Goal: Task Accomplishment & Management: Use online tool/utility

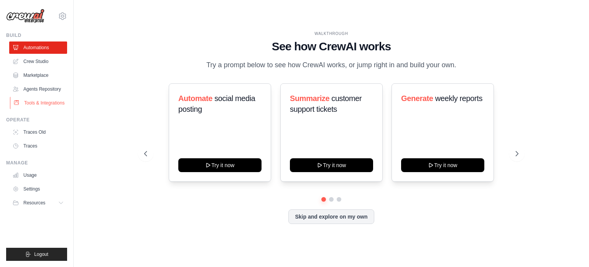
click at [46, 104] on link "Tools & Integrations" at bounding box center [39, 103] width 58 height 12
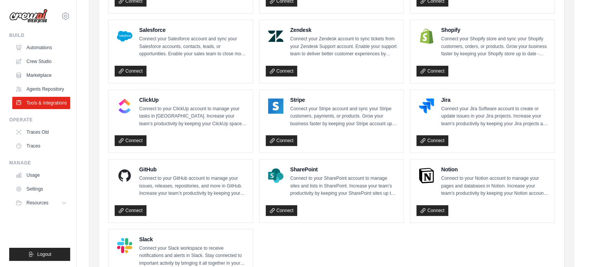
scroll to position [298, 0]
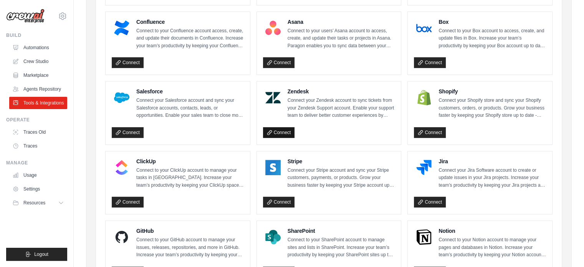
click at [282, 128] on link "Connect" at bounding box center [279, 132] width 32 height 11
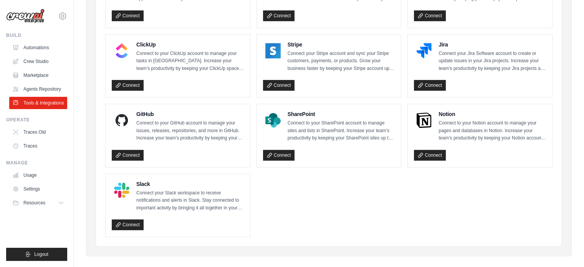
click at [249, 121] on div "GitHub Connect to your GitHub account to manage your issues, releases, reposito…" at bounding box center [178, 135] width 144 height 63
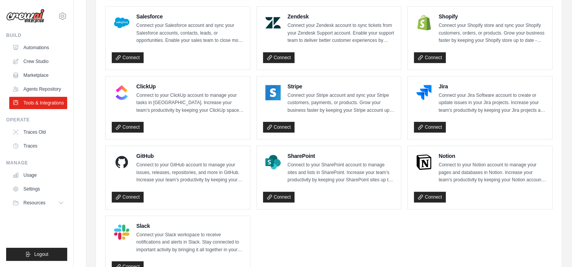
scroll to position [372, 0]
click at [314, 46] on div "Zendesk Connect your Zendesk account to sync tickets from your Zendesk Support …" at bounding box center [329, 38] width 132 height 51
drag, startPoint x: 314, startPoint y: 46, endPoint x: 286, endPoint y: 58, distance: 29.8
click at [286, 58] on div "Zendesk Connect your Zendesk account to sync tickets from your Zendesk Support …" at bounding box center [329, 38] width 132 height 51
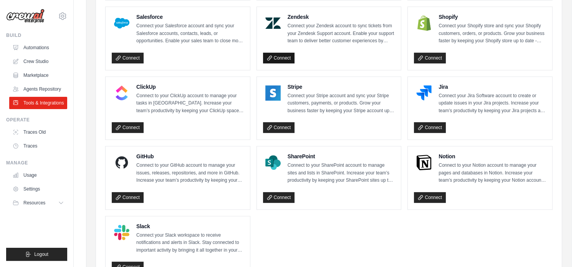
click at [286, 58] on link "Connect" at bounding box center [279, 58] width 32 height 11
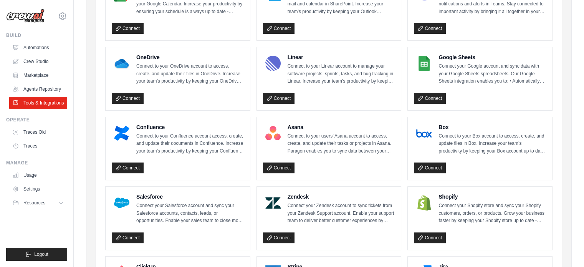
scroll to position [192, 0]
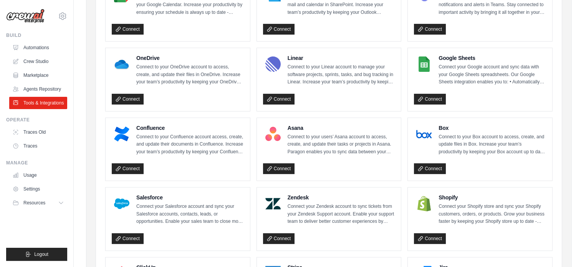
click at [300, 199] on h4 "Zendesk" at bounding box center [340, 197] width 107 height 8
click at [285, 233] on link "Connect" at bounding box center [279, 238] width 32 height 11
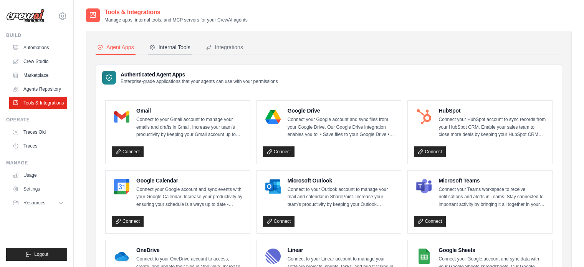
click at [157, 51] on button "Internal Tools" at bounding box center [170, 47] width 44 height 15
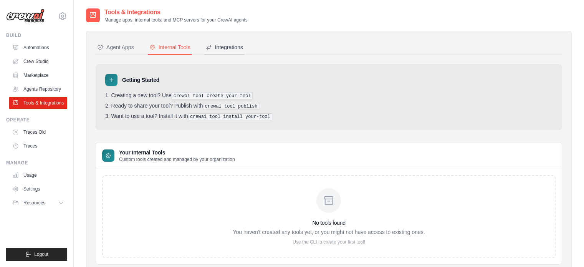
click at [232, 40] on button "Integrations" at bounding box center [224, 47] width 40 height 15
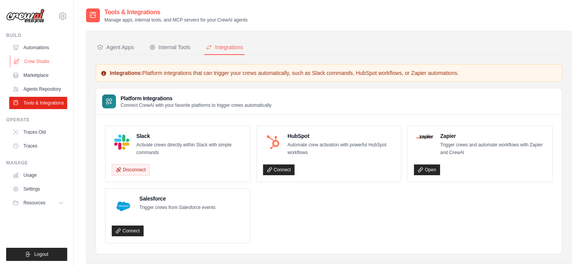
click at [38, 61] on link "Crew Studio" at bounding box center [39, 61] width 58 height 12
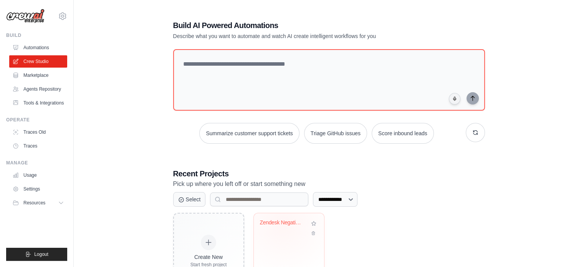
click at [282, 222] on div "Zendesk Negative Feedback Alert Sys..." at bounding box center [283, 222] width 46 height 7
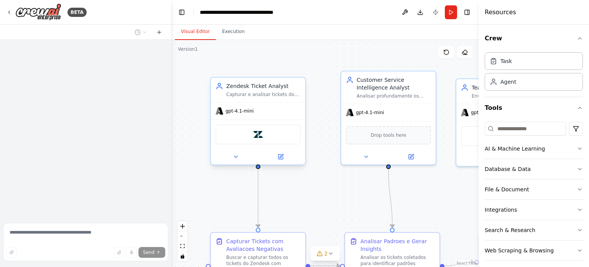
click at [294, 142] on div "Zendesk" at bounding box center [258, 134] width 85 height 20
click at [274, 141] on div "Zendesk" at bounding box center [258, 134] width 85 height 20
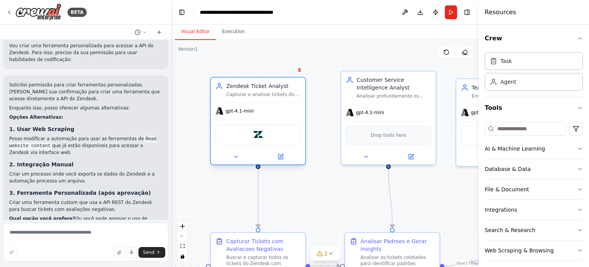
click at [274, 141] on div "Zendesk" at bounding box center [258, 134] width 85 height 20
click at [242, 136] on div "Zendesk" at bounding box center [258, 134] width 85 height 20
click at [238, 136] on div "Zendesk" at bounding box center [258, 134] width 85 height 20
click at [276, 161] on div at bounding box center [258, 156] width 94 height 15
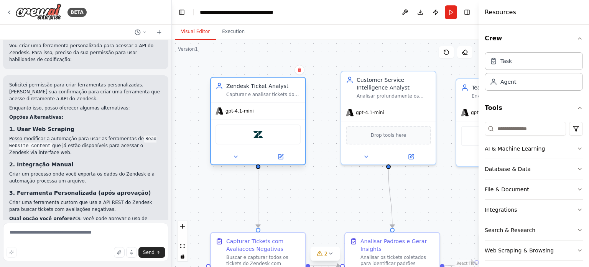
click at [280, 162] on div at bounding box center [258, 156] width 94 height 15
click at [284, 156] on button at bounding box center [280, 156] width 43 height 9
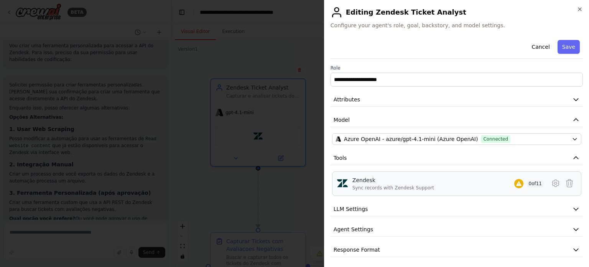
click at [457, 187] on div "Zendesk Sync records with Zendesk Support 0 of 11" at bounding box center [449, 183] width 192 height 15
click at [530, 185] on span "0 of 11" at bounding box center [536, 184] width 18 height 8
click at [554, 186] on icon at bounding box center [555, 182] width 9 height 9
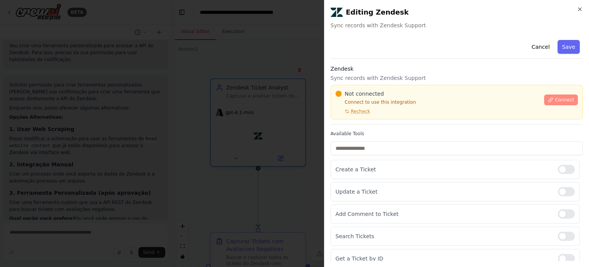
click at [560, 102] on span "Connect" at bounding box center [564, 100] width 19 height 6
click at [555, 99] on span "Connect" at bounding box center [564, 100] width 19 height 6
click at [360, 109] on span "Recheck" at bounding box center [360, 111] width 19 height 6
click at [573, 96] on div "Not connected Connect to use this integration Recheck Connect" at bounding box center [457, 102] width 252 height 35
click at [570, 98] on button "Connect" at bounding box center [561, 99] width 34 height 11
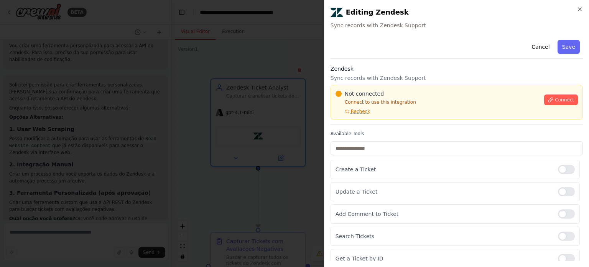
click at [575, 8] on h2 "Editing Zendesk" at bounding box center [457, 12] width 252 height 12
click at [585, 8] on div "**********" at bounding box center [456, 133] width 265 height 267
click at [582, 8] on icon "button" at bounding box center [580, 9] width 6 height 6
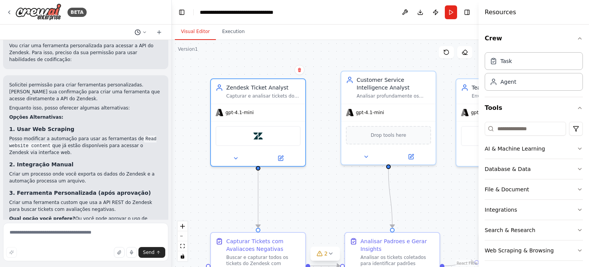
click at [137, 31] on icon at bounding box center [138, 32] width 6 height 6
click at [161, 32] on div at bounding box center [86, 133] width 172 height 267
click at [161, 32] on icon at bounding box center [158, 32] width 3 height 0
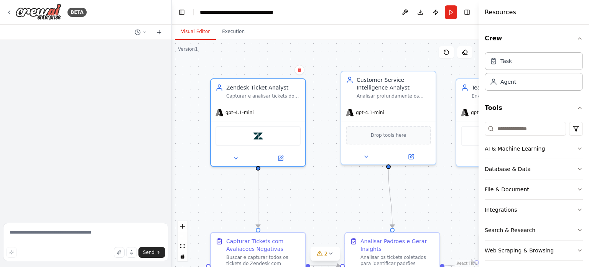
scroll to position [0, 0]
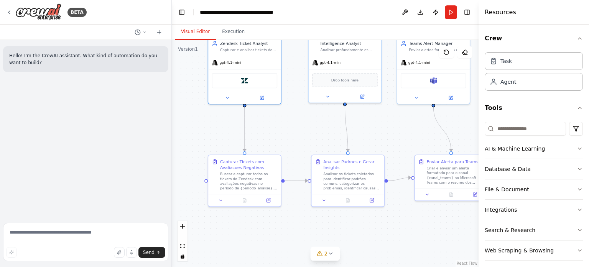
drag, startPoint x: 326, startPoint y: 188, endPoint x: 285, endPoint y: 144, distance: 59.4
click at [287, 135] on div ".deletable-edge-delete-btn { width: 20px; height: 20px; border: 0px solid #ffff…" at bounding box center [325, 153] width 307 height 227
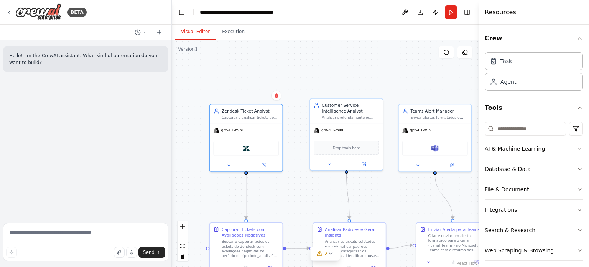
drag, startPoint x: 294, startPoint y: 162, endPoint x: 323, endPoint y: 188, distance: 39.9
click at [323, 188] on div ".deletable-edge-delete-btn { width: 20px; height: 20px; border: 0px solid #ffff…" at bounding box center [325, 153] width 307 height 227
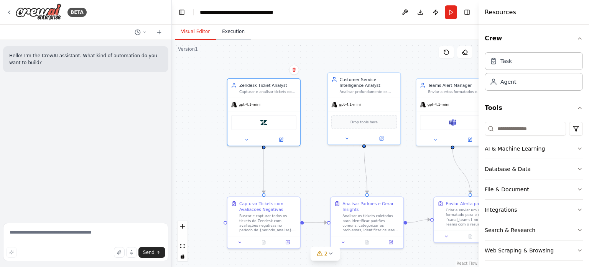
click at [221, 30] on button "Execution" at bounding box center [233, 32] width 35 height 16
click at [195, 30] on button "Visual Editor" at bounding box center [195, 32] width 41 height 16
